Goal: Transaction & Acquisition: Purchase product/service

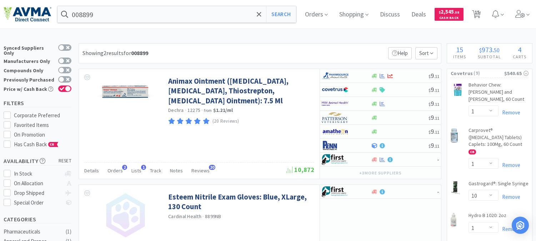
select select "1"
select select "10"
select select "1"
select select "2"
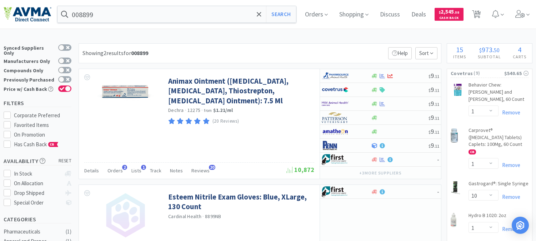
select select "3"
select select "1"
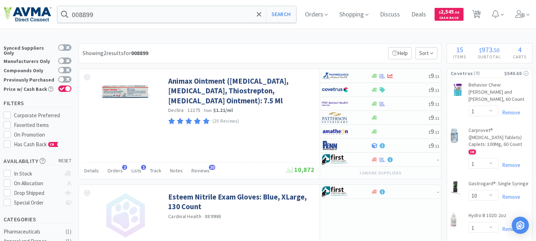
select select "1"
select select "4"
select select "2"
select select "1"
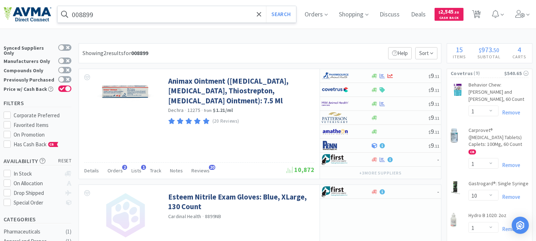
click at [175, 15] on input "008899" at bounding box center [176, 14] width 238 height 16
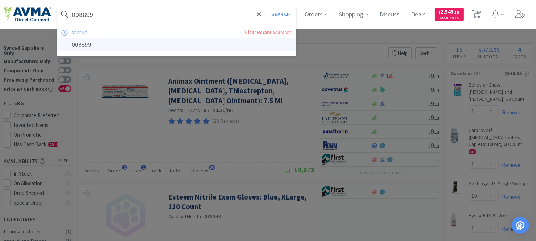
paste input "56353"
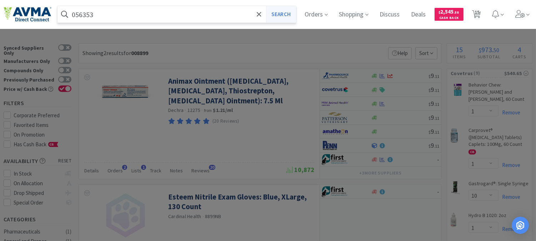
click at [290, 16] on button "Search" at bounding box center [281, 14] width 30 height 16
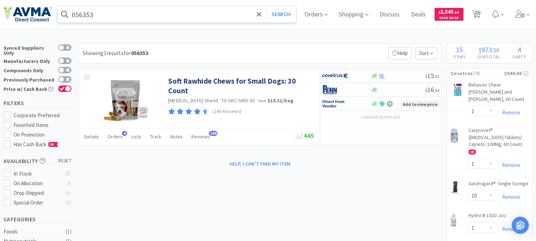
click at [138, 16] on input "056353" at bounding box center [176, 14] width 238 height 16
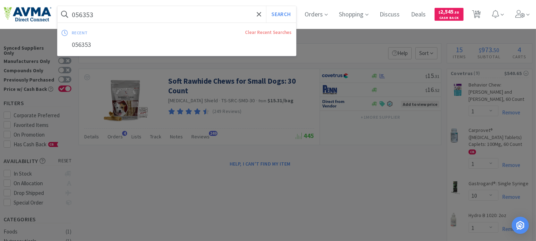
paste input "VED6808"
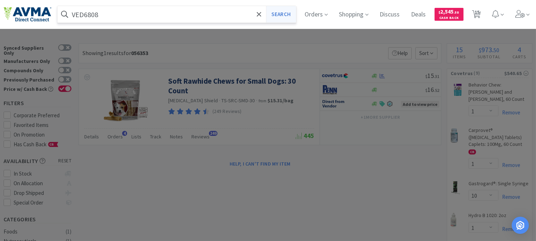
type input "VED6808"
click at [288, 12] on button "Search" at bounding box center [281, 14] width 30 height 16
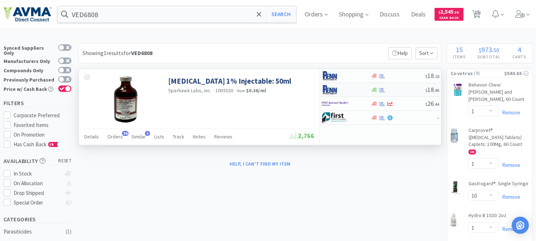
click at [333, 90] on img at bounding box center [335, 89] width 27 height 11
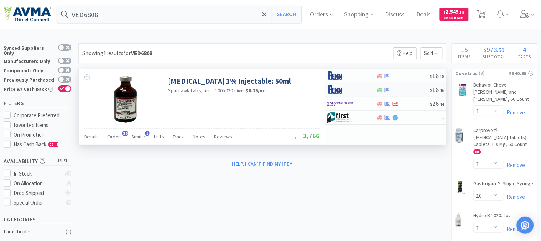
select select "1"
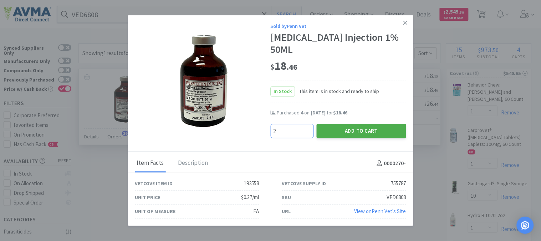
type input "2"
click at [360, 123] on button "Add to Cart" at bounding box center [362, 130] width 90 height 14
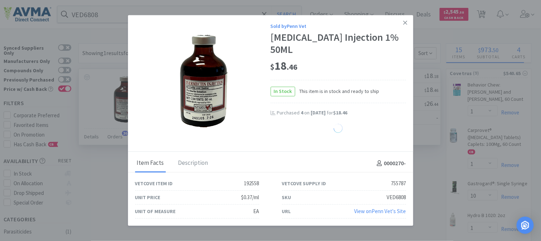
select select "2"
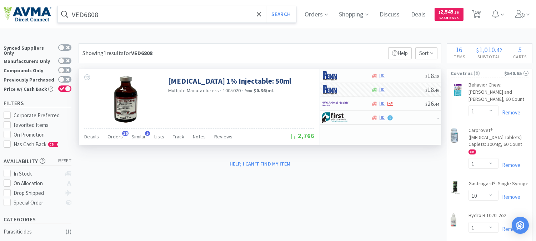
click at [140, 15] on input "VED6808" at bounding box center [176, 14] width 238 height 16
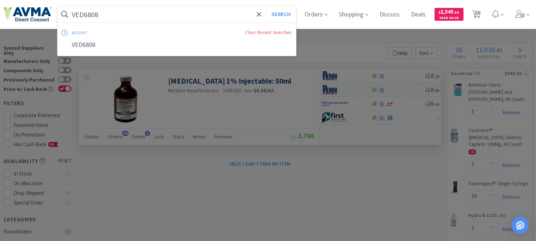
paste input "502029"
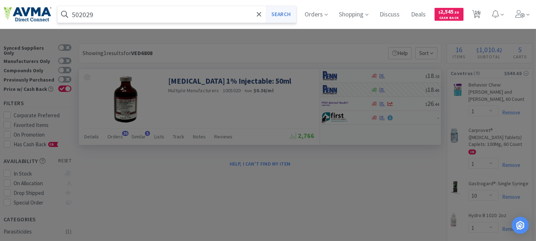
click at [288, 15] on button "Search" at bounding box center [281, 14] width 30 height 16
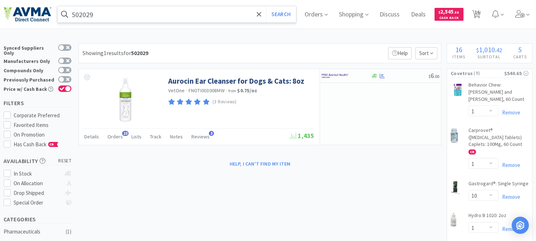
drag, startPoint x: 109, startPoint y: 9, endPoint x: 112, endPoint y: 13, distance: 5.6
click at [109, 10] on input "502029" at bounding box center [176, 14] width 238 height 16
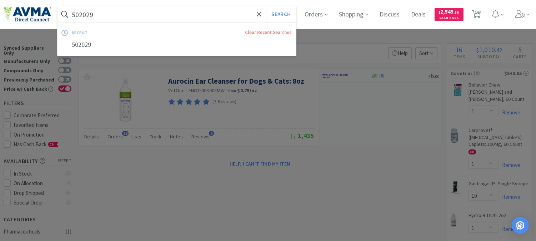
paste input "032891"
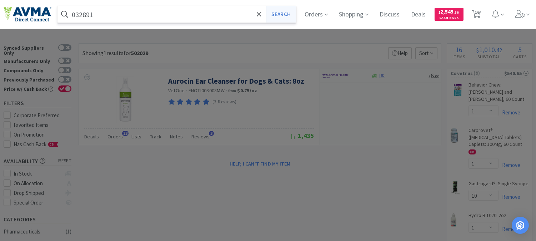
type input "032891"
click at [277, 15] on button "Search" at bounding box center [281, 14] width 30 height 16
